Goal: Information Seeking & Learning: Learn about a topic

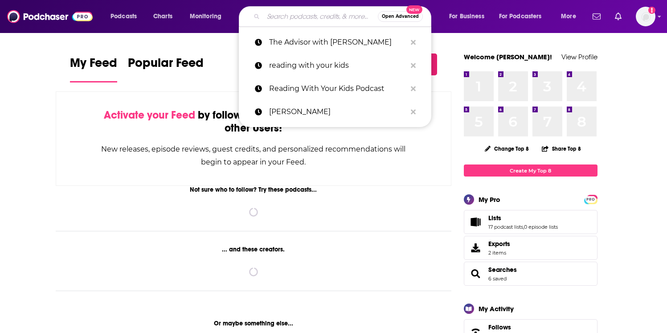
click at [294, 10] on input "Search podcasts, credits, & more..." at bounding box center [321, 16] width 115 height 14
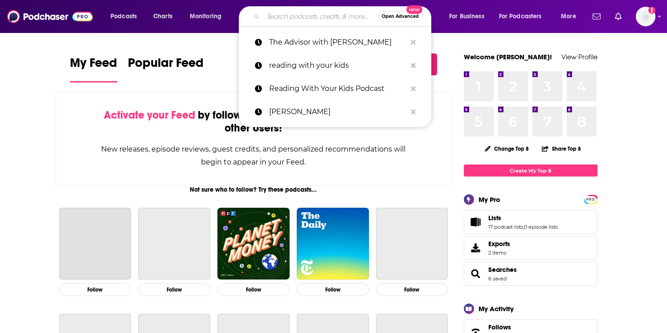
paste input "Roots, Rights and Reason"
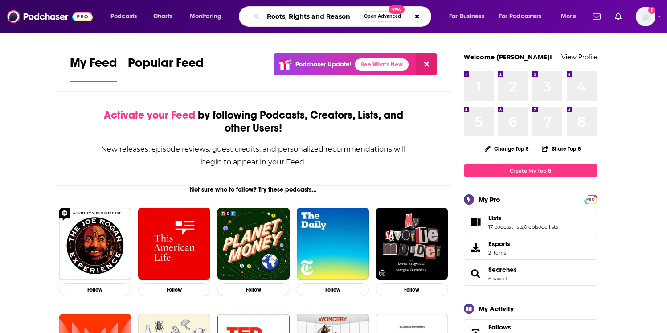
type input "Roots, Rights and Reason"
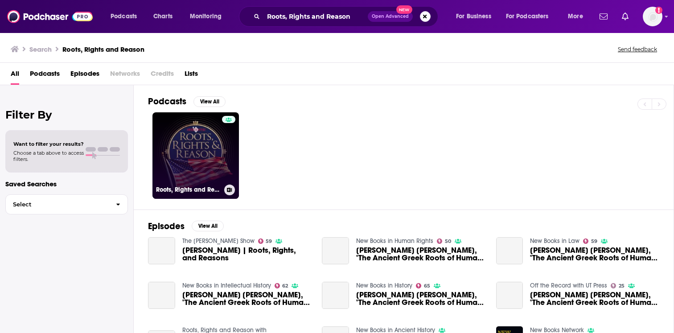
click at [197, 152] on link "Roots, Rights and Reason with [PERSON_NAME]" at bounding box center [195, 155] width 86 height 86
